Goal: Task Accomplishment & Management: Use online tool/utility

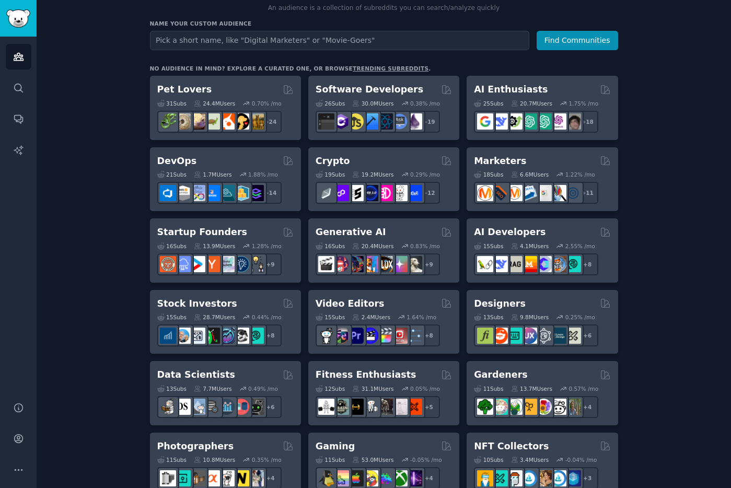
scroll to position [125, 0]
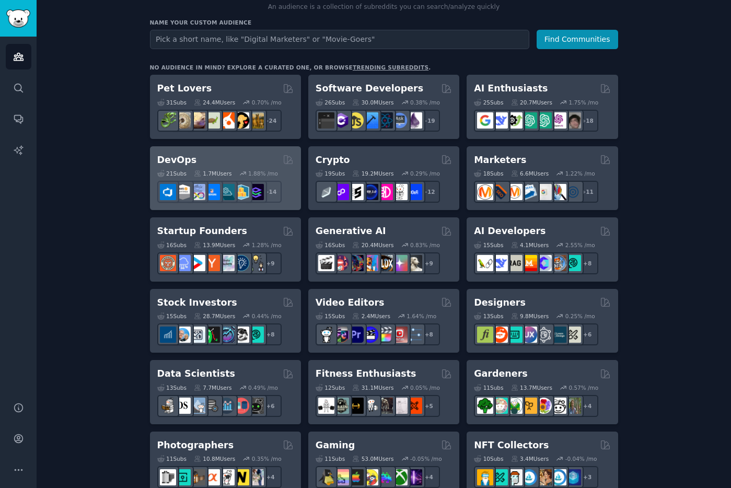
click at [173, 160] on h2 "DevOps" at bounding box center [177, 160] width 40 height 13
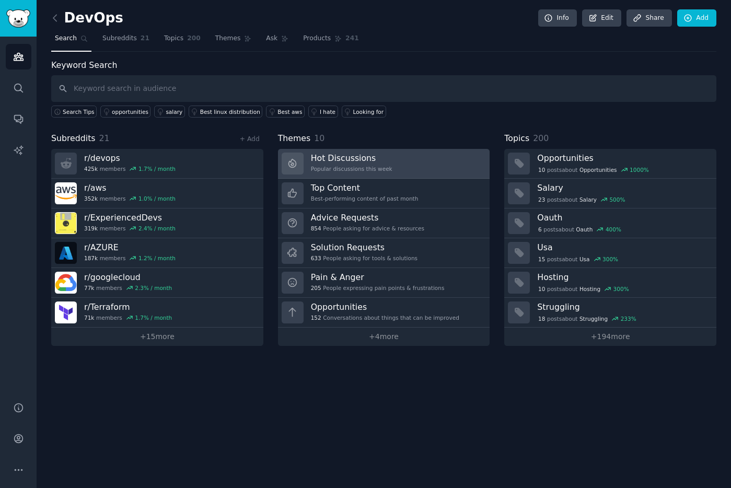
click at [371, 166] on div "Popular discussions this week" at bounding box center [351, 168] width 81 height 7
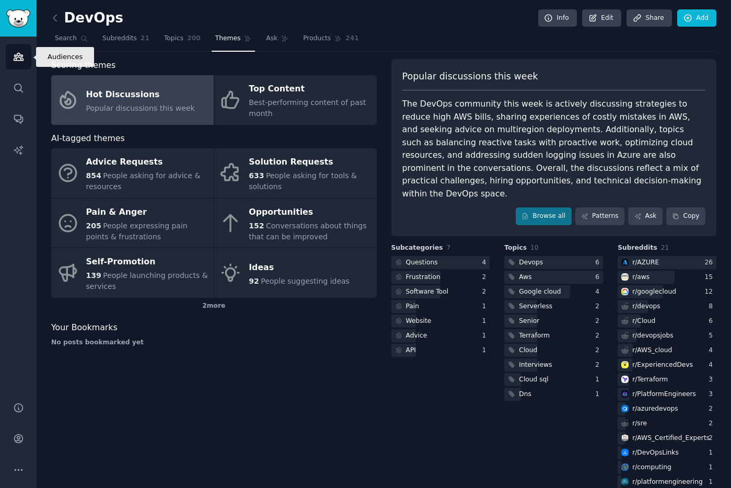
click at [11, 56] on link "Audiences" at bounding box center [19, 57] width 26 height 26
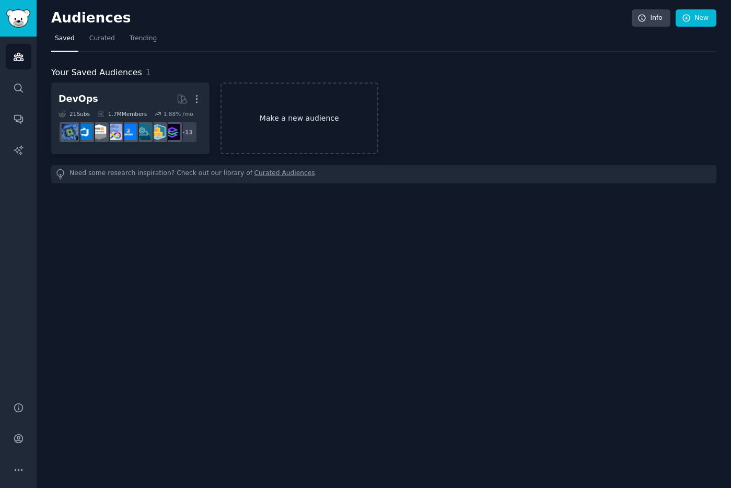
click at [278, 116] on link "Make a new audience" at bounding box center [299, 119] width 158 height 72
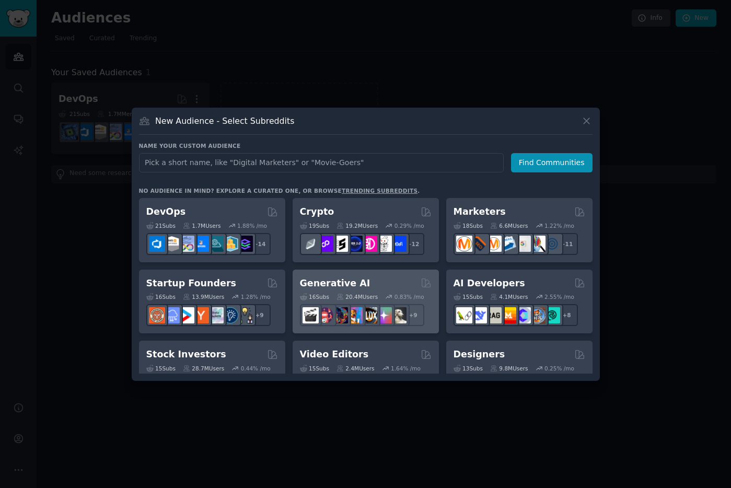
scroll to position [75, 0]
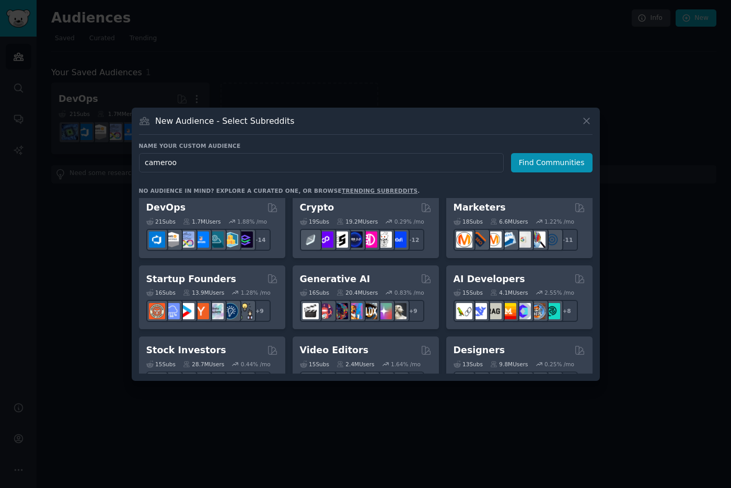
type input "[GEOGRAPHIC_DATA]"
click at [588, 160] on button "Find Communities" at bounding box center [551, 162] width 81 height 19
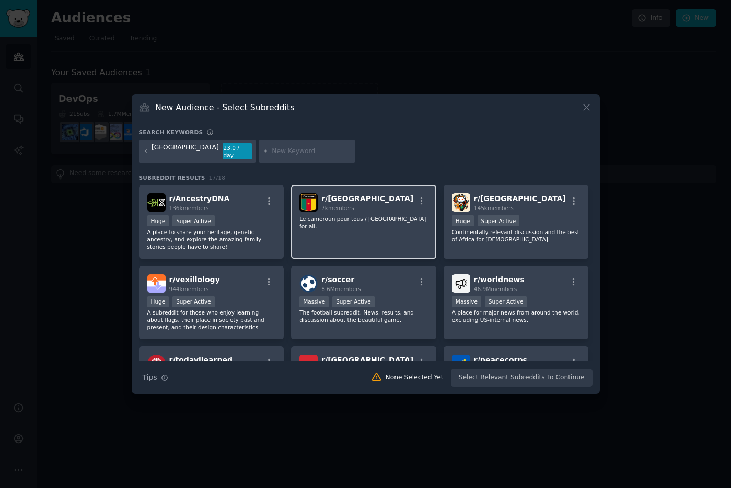
click at [351, 218] on p "Le cameroun pour tous / [GEOGRAPHIC_DATA] for all." at bounding box center [363, 222] width 128 height 15
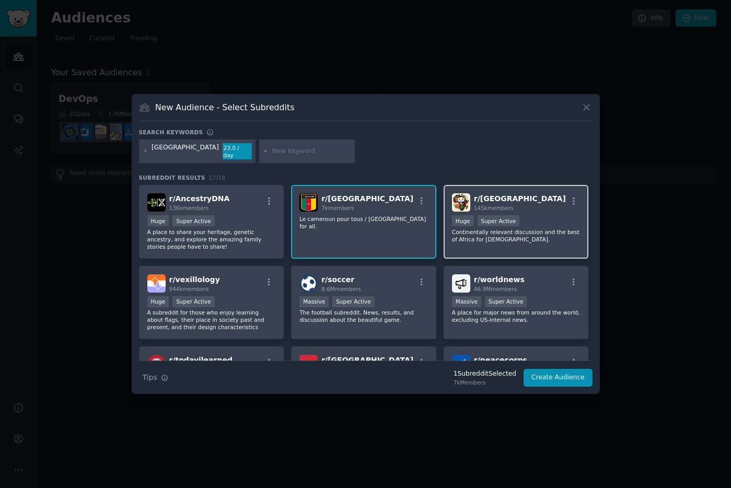
click at [489, 205] on span "145k members" at bounding box center [494, 208] width 40 height 6
click at [365, 227] on div "r/ Cameroon 7k members Le cameroun pour tous / [GEOGRAPHIC_DATA] for all." at bounding box center [363, 222] width 145 height 74
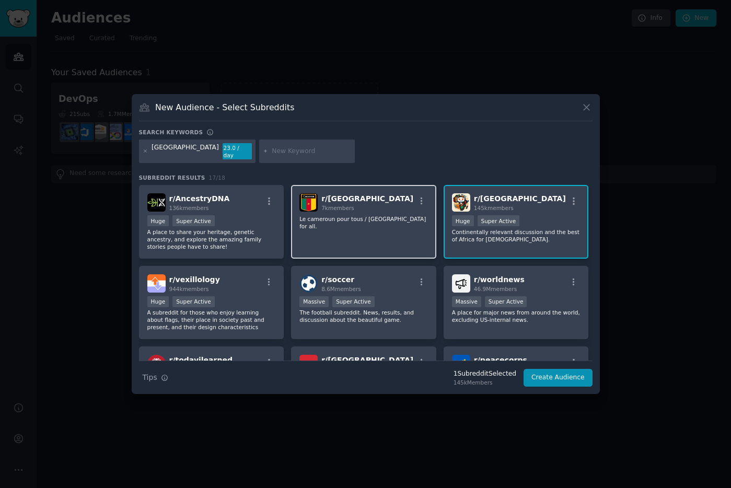
click at [378, 215] on p "Le cameroun pour tous / [GEOGRAPHIC_DATA] for all." at bounding box center [363, 222] width 128 height 15
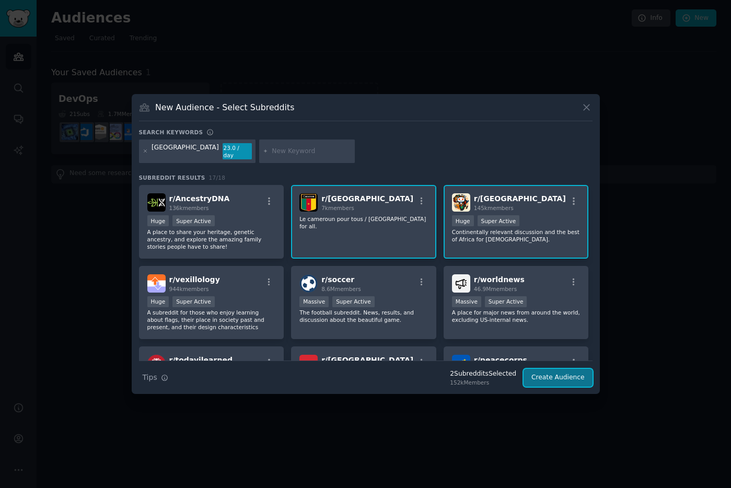
click at [541, 378] on button "Create Audience" at bounding box center [557, 378] width 69 height 18
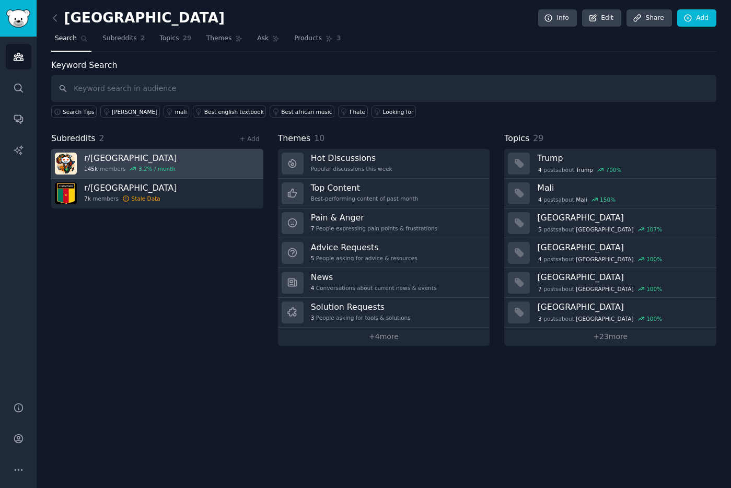
click at [207, 157] on link "r/ Africa 145k members 3.2 % / month" at bounding box center [157, 164] width 212 height 30
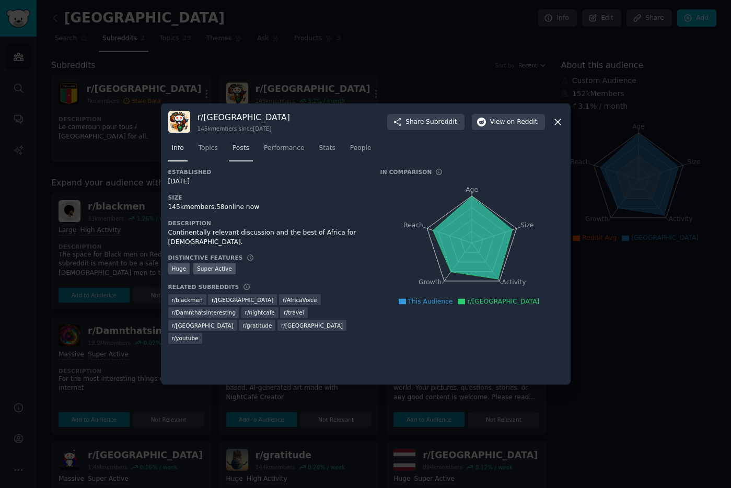
click at [237, 147] on span "Posts" at bounding box center [240, 148] width 17 height 9
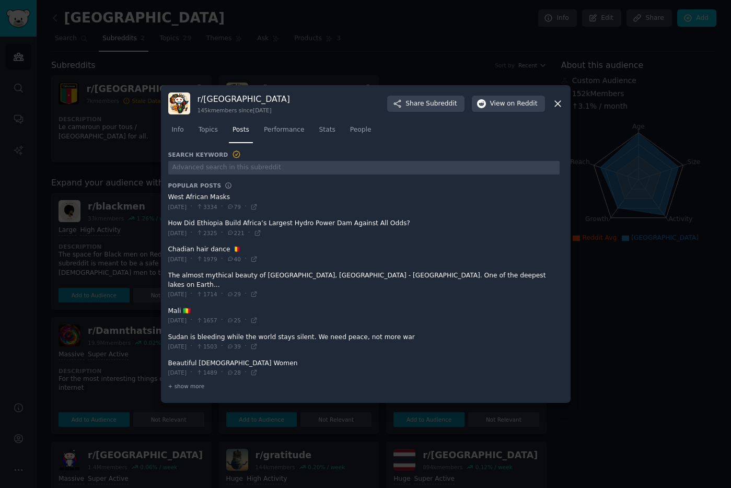
click at [558, 108] on icon at bounding box center [557, 103] width 11 height 11
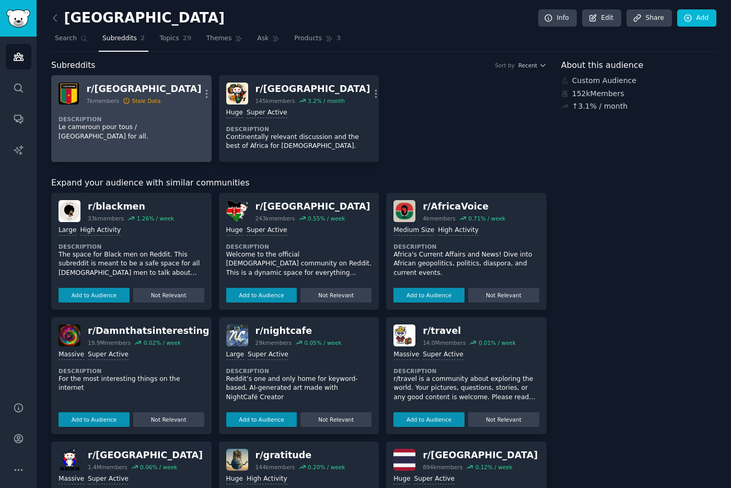
click at [147, 102] on div "Stale Data" at bounding box center [146, 100] width 29 height 7
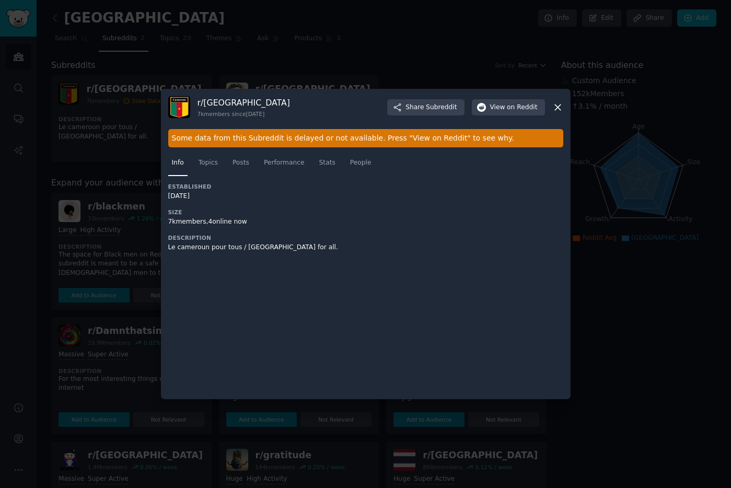
click at [559, 105] on icon at bounding box center [558, 107] width 6 height 6
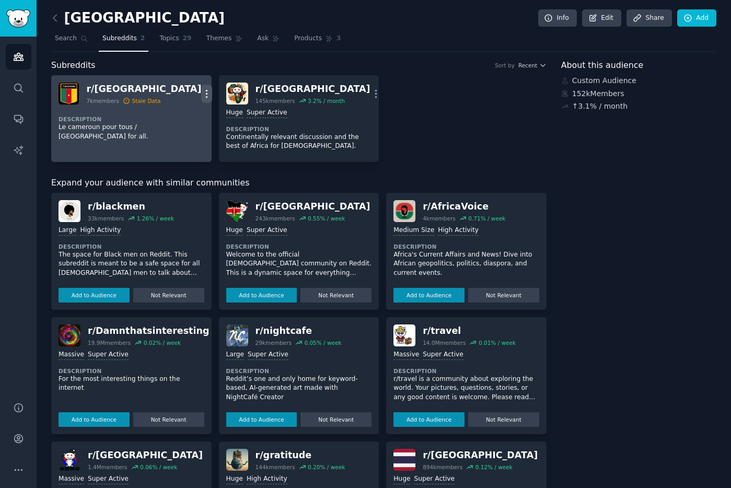
click at [201, 89] on icon "button" at bounding box center [206, 93] width 11 height 11
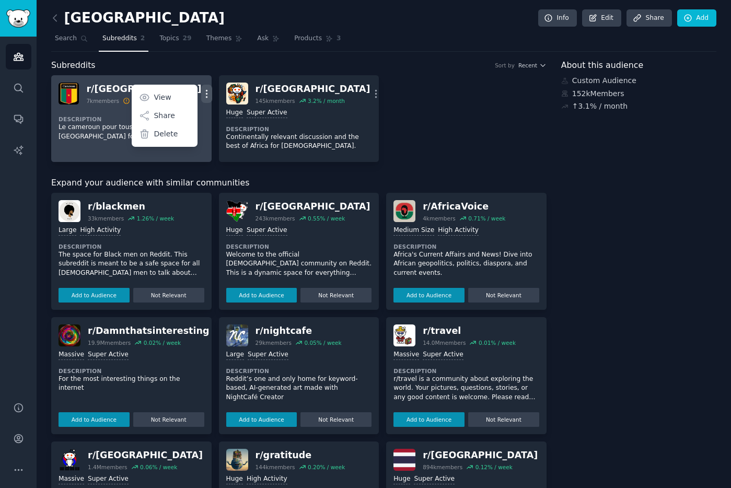
click at [98, 135] on div "Description Le cameroun pour tous / [GEOGRAPHIC_DATA] for all." at bounding box center [131, 124] width 146 height 40
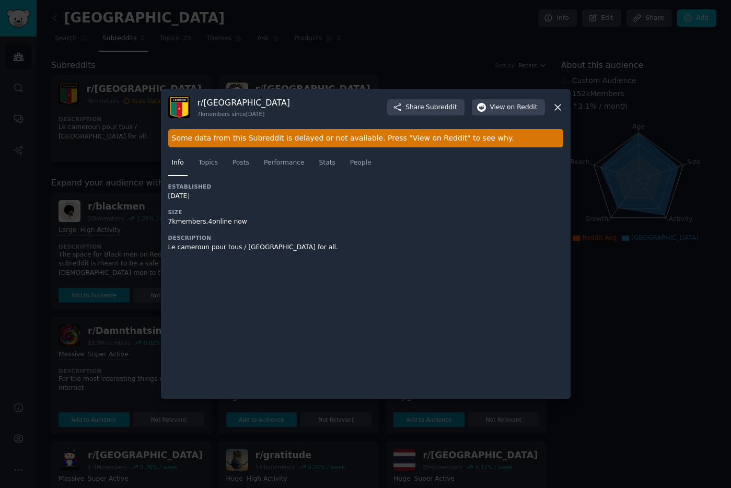
click at [562, 107] on icon at bounding box center [557, 107] width 11 height 11
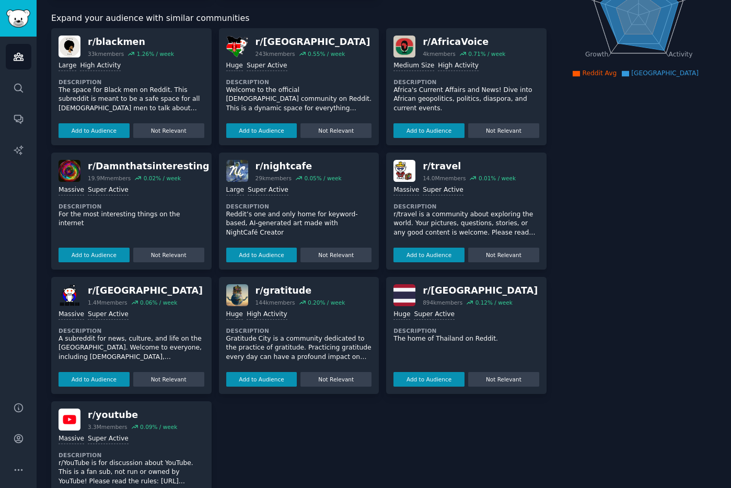
scroll to position [209, 0]
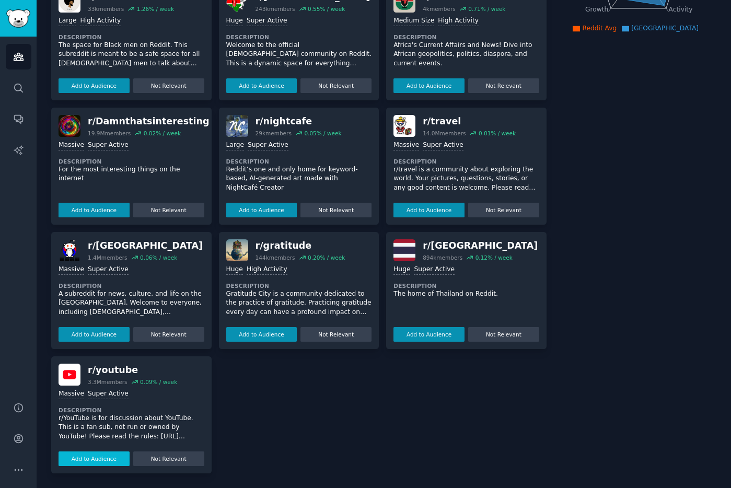
click at [90, 463] on button "Add to Audience" at bounding box center [93, 458] width 71 height 15
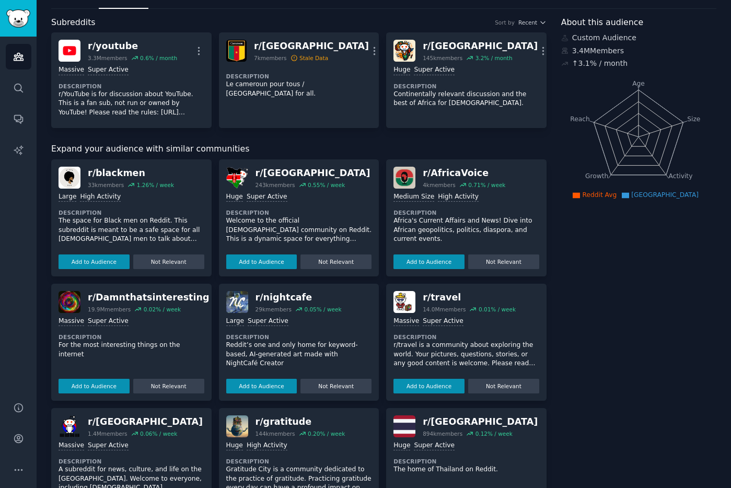
scroll to position [0, 0]
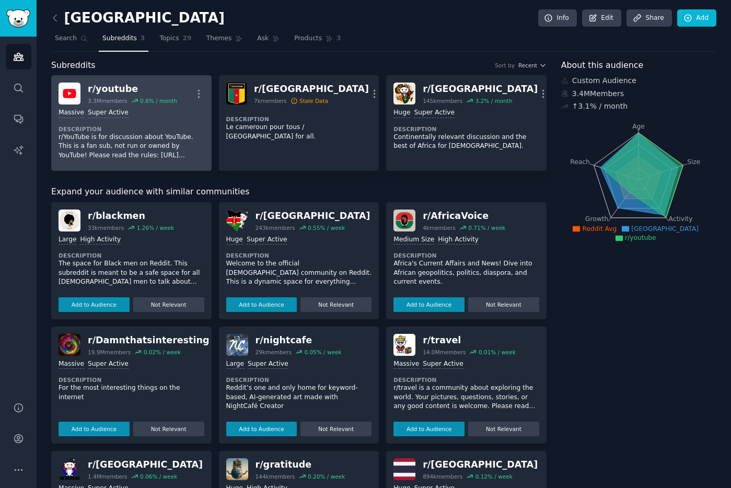
click at [121, 95] on div "r/ youtube" at bounding box center [132, 89] width 89 height 13
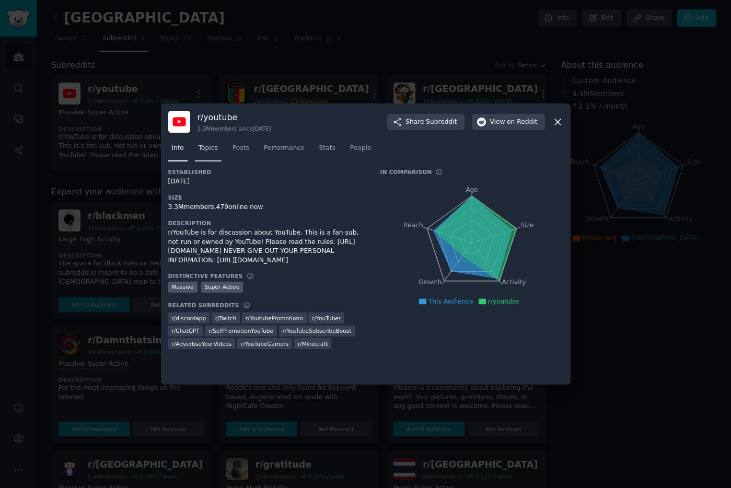
click at [210, 154] on link "Topics" at bounding box center [208, 150] width 27 height 21
